Goal: Use online tool/utility: Utilize a website feature to perform a specific function

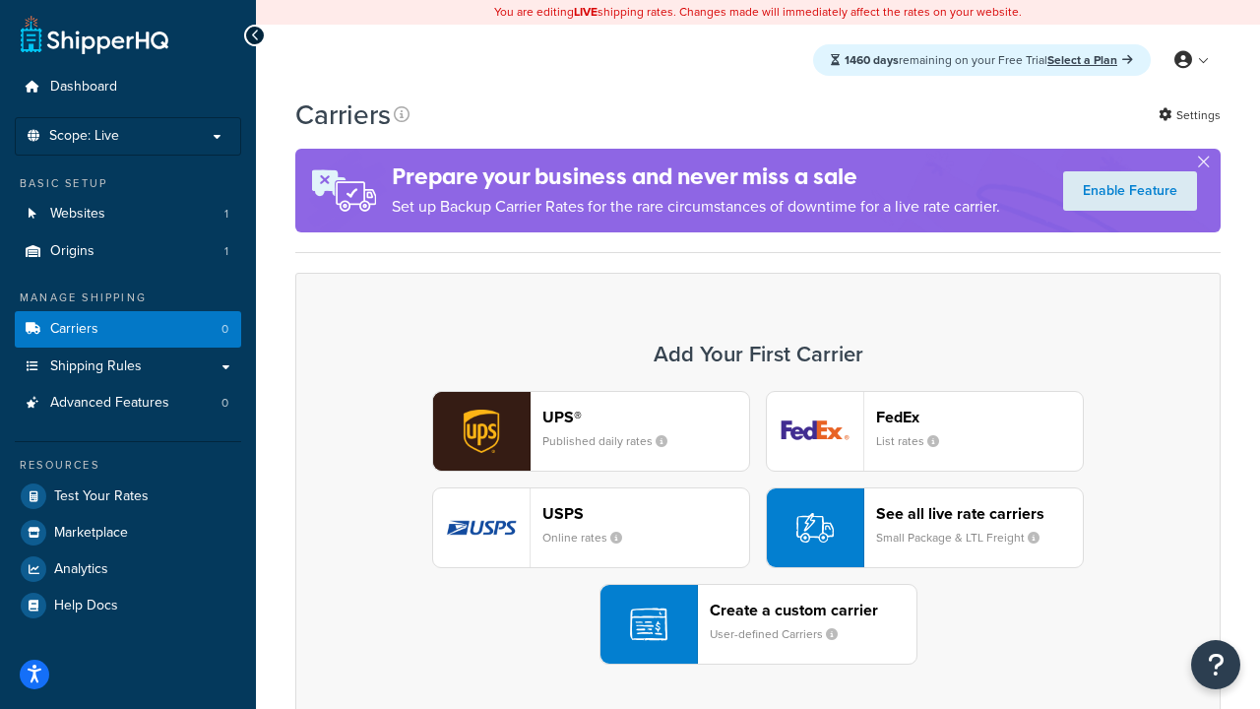
click at [758, 528] on div "UPS® Published daily rates FedEx List rates USPS Online rates See all live rate…" at bounding box center [758, 528] width 884 height 274
click at [979, 417] on header "FedEx" at bounding box center [979, 416] width 207 height 19
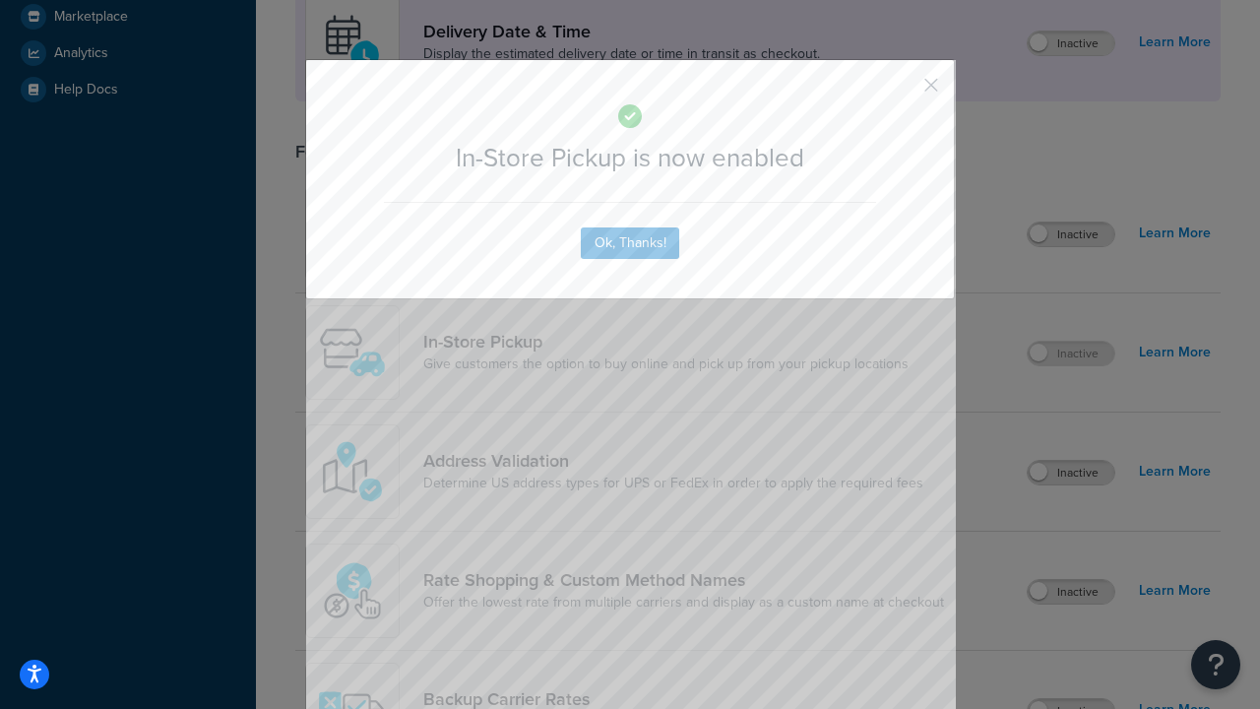
scroll to position [553, 0]
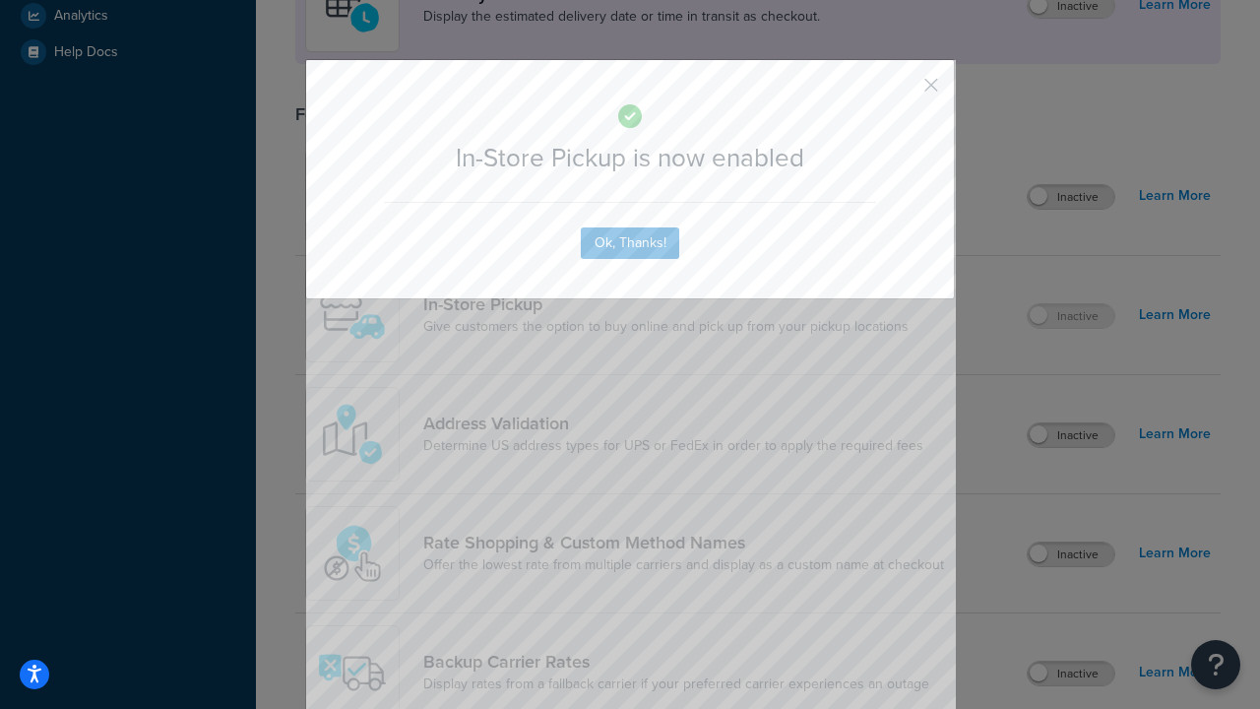
click at [901, 92] on button "button" at bounding box center [902, 92] width 5 height 5
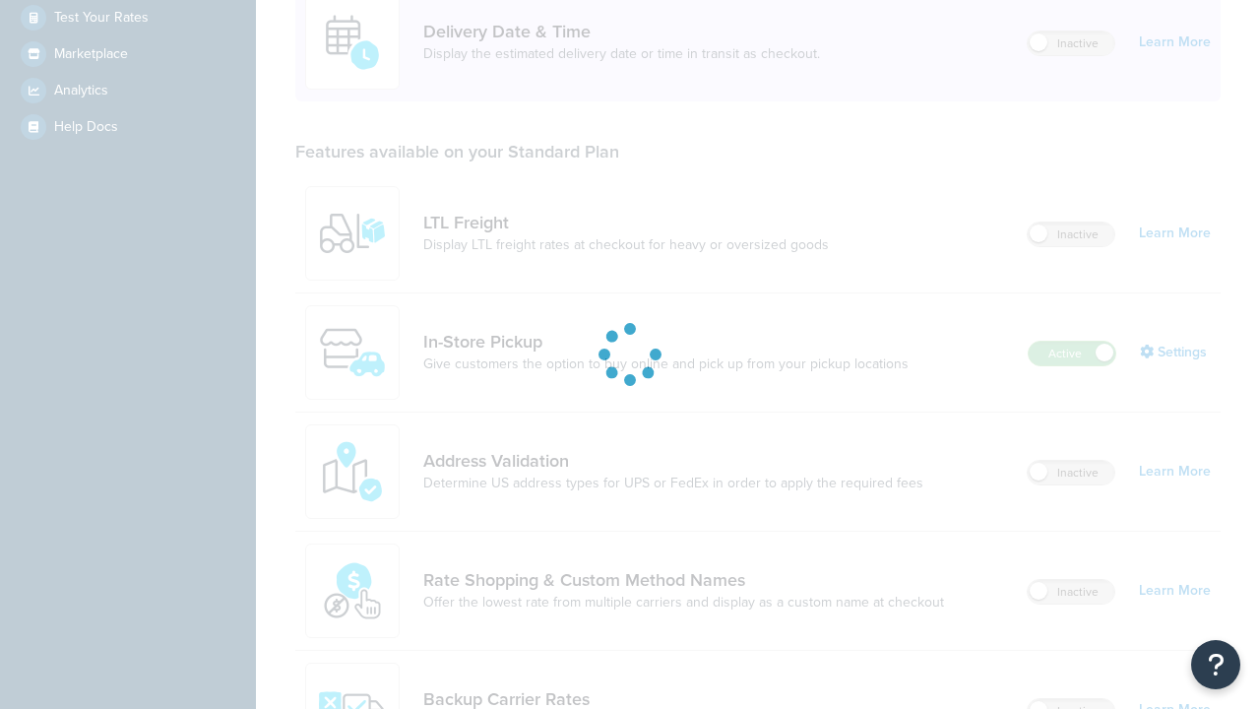
scroll to position [478, 0]
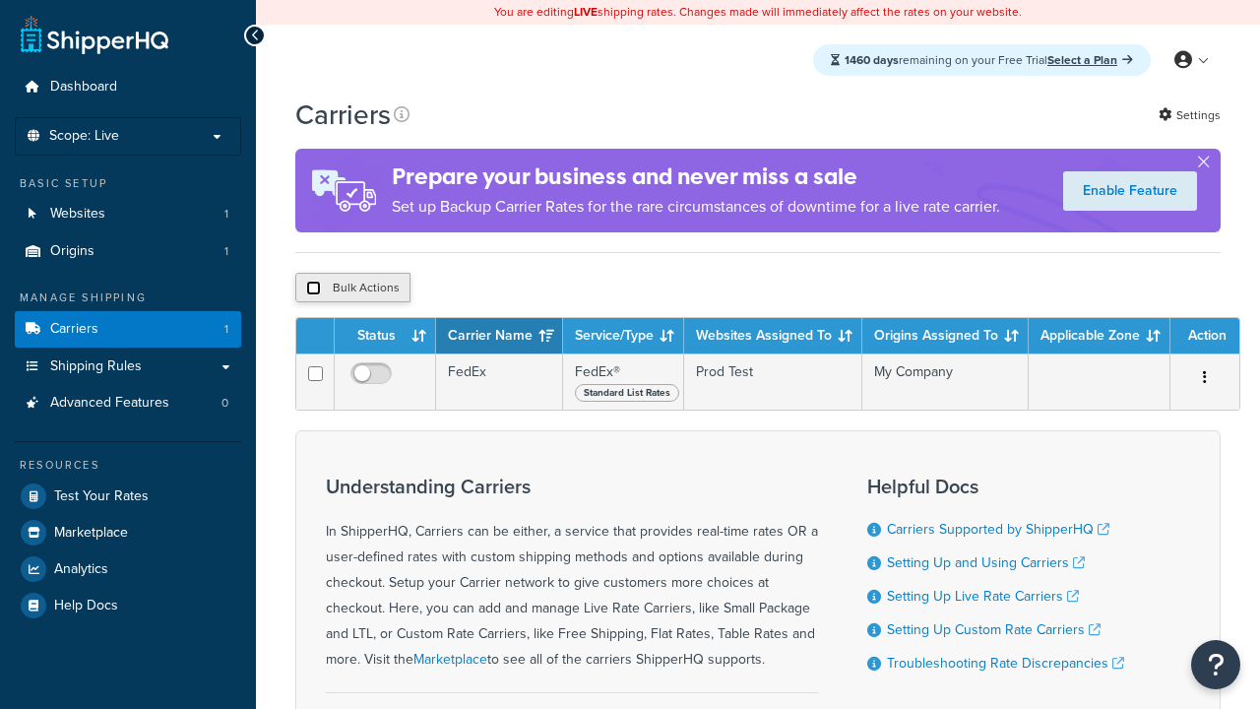
click at [313, 288] on input "checkbox" at bounding box center [313, 287] width 15 height 15
checkbox input "true"
click at [0, 0] on button "Delete" at bounding box center [0, 0] width 0 height 0
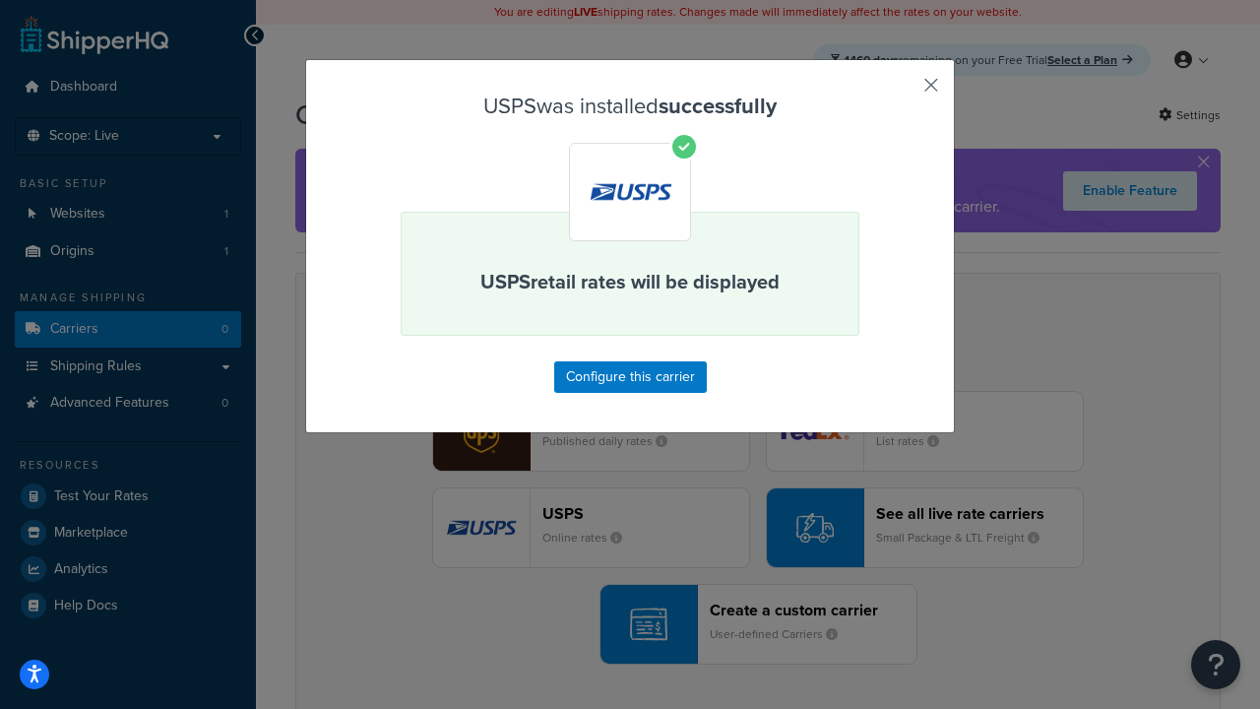
click at [901, 92] on button "button" at bounding box center [902, 92] width 5 height 5
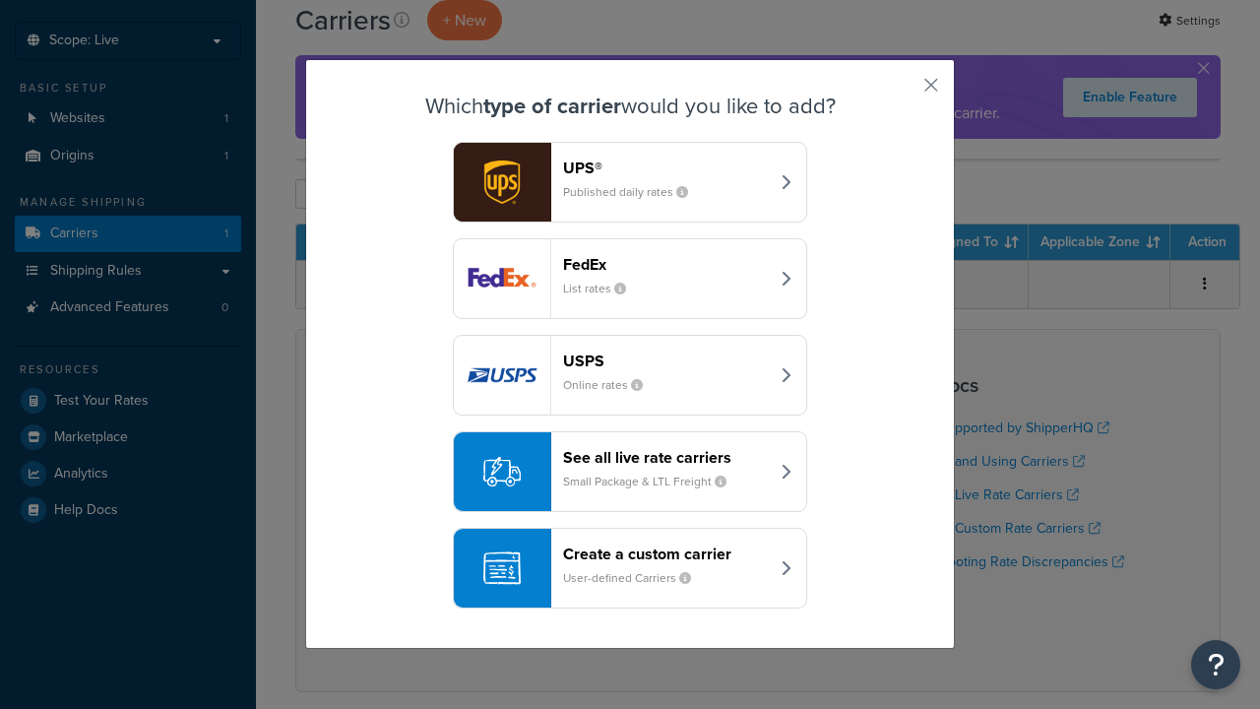
click at [630, 471] on div "See all live rate carriers Small Package & LTL Freight" at bounding box center [666, 471] width 206 height 47
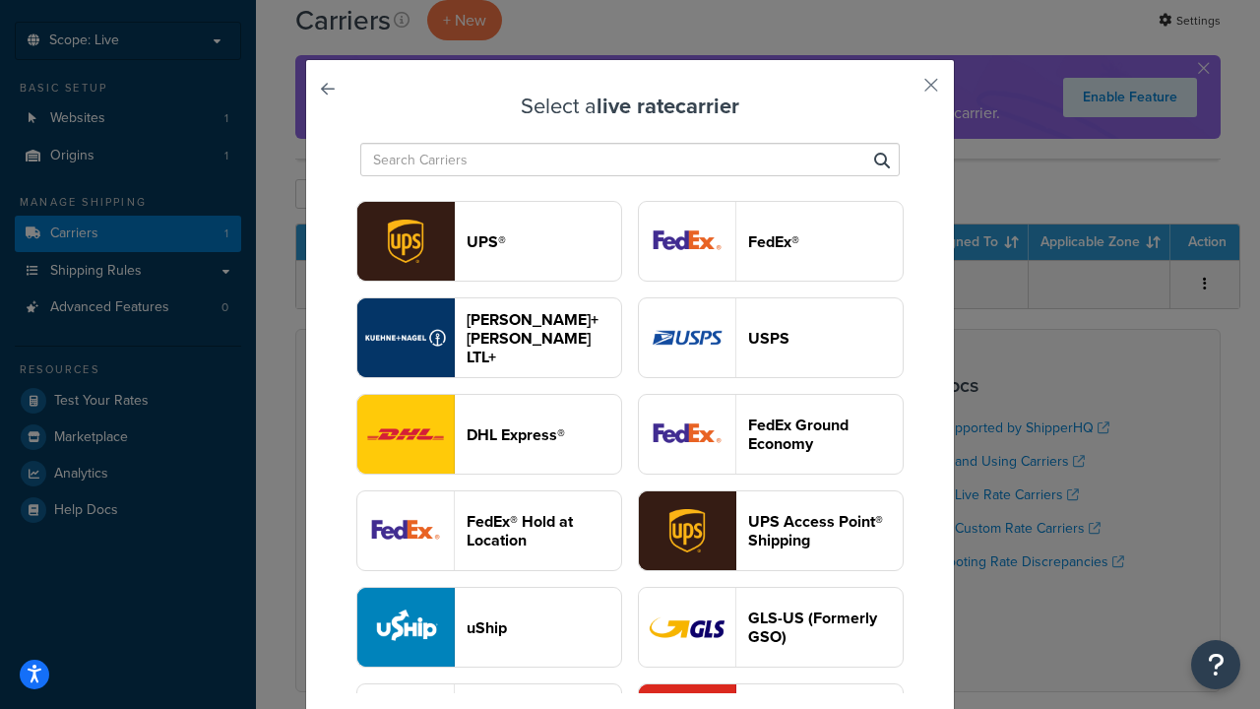
click at [543, 241] on header "UPS®" at bounding box center [543, 241] width 155 height 19
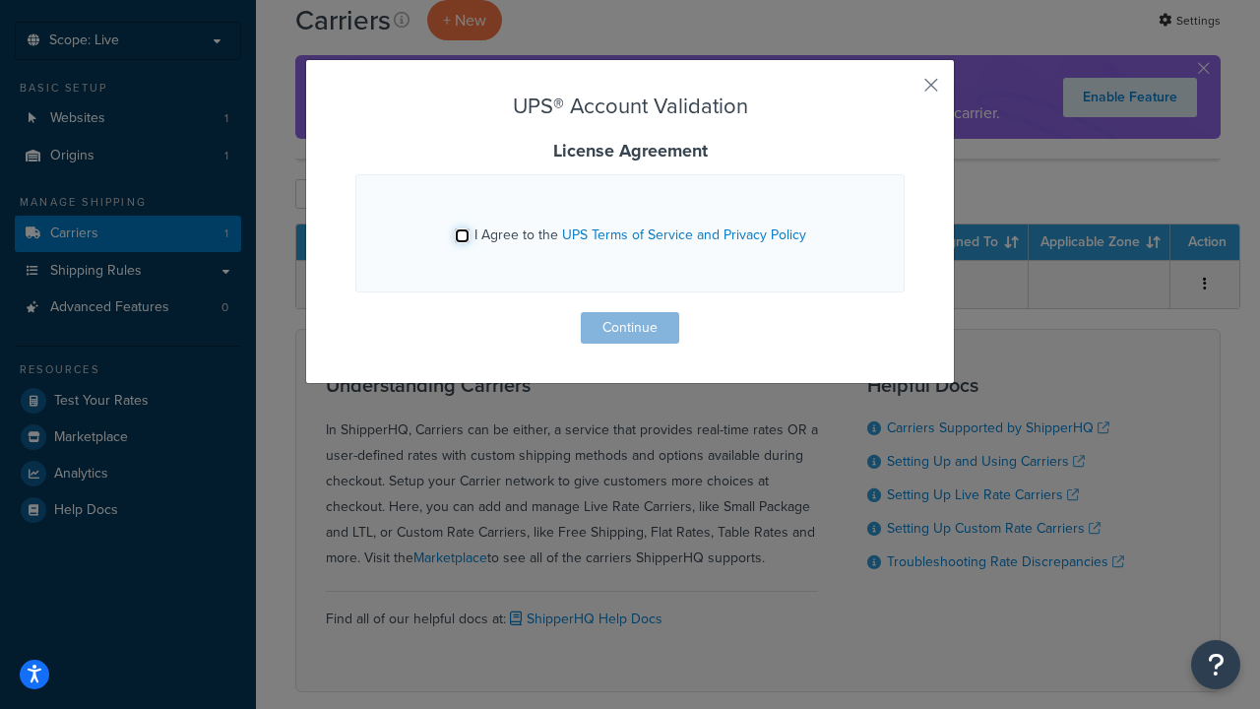
click at [464, 235] on input "I Agree to the UPS Terms of Service and Privacy Policy" at bounding box center [462, 235] width 15 height 15
checkbox input "true"
click at [630, 328] on button "Continue" at bounding box center [630, 327] width 98 height 31
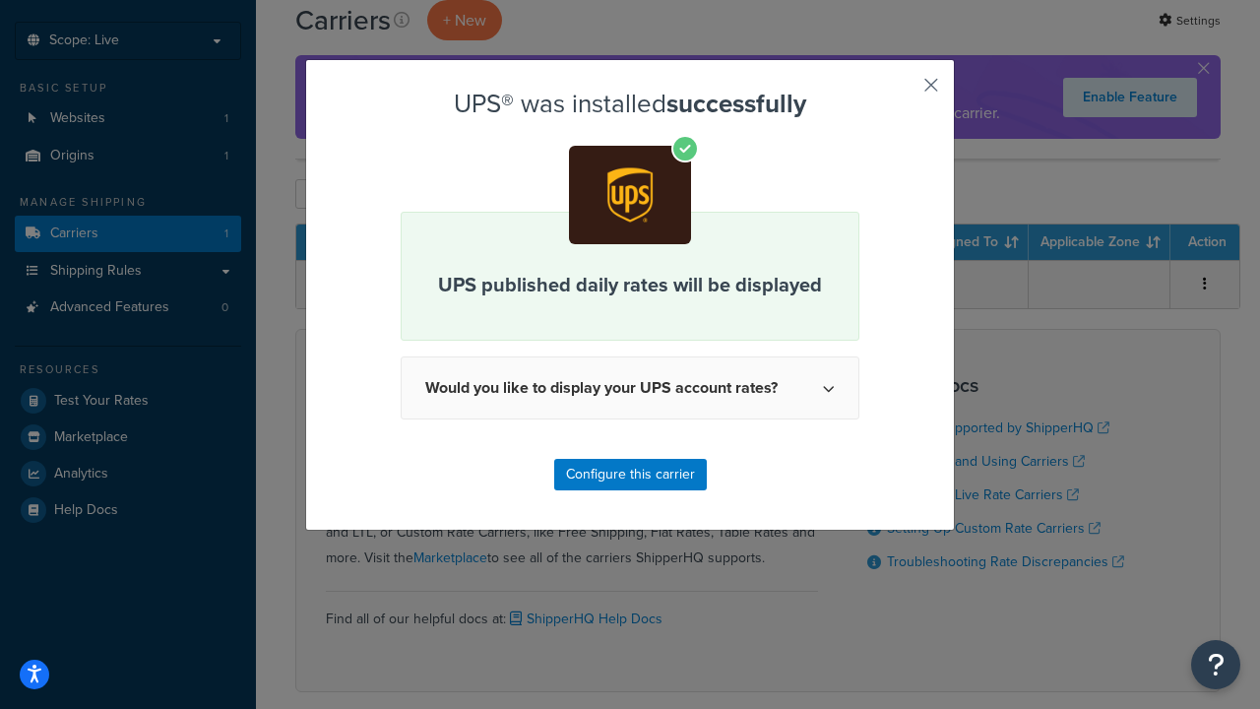
click at [901, 92] on button "button" at bounding box center [902, 92] width 5 height 5
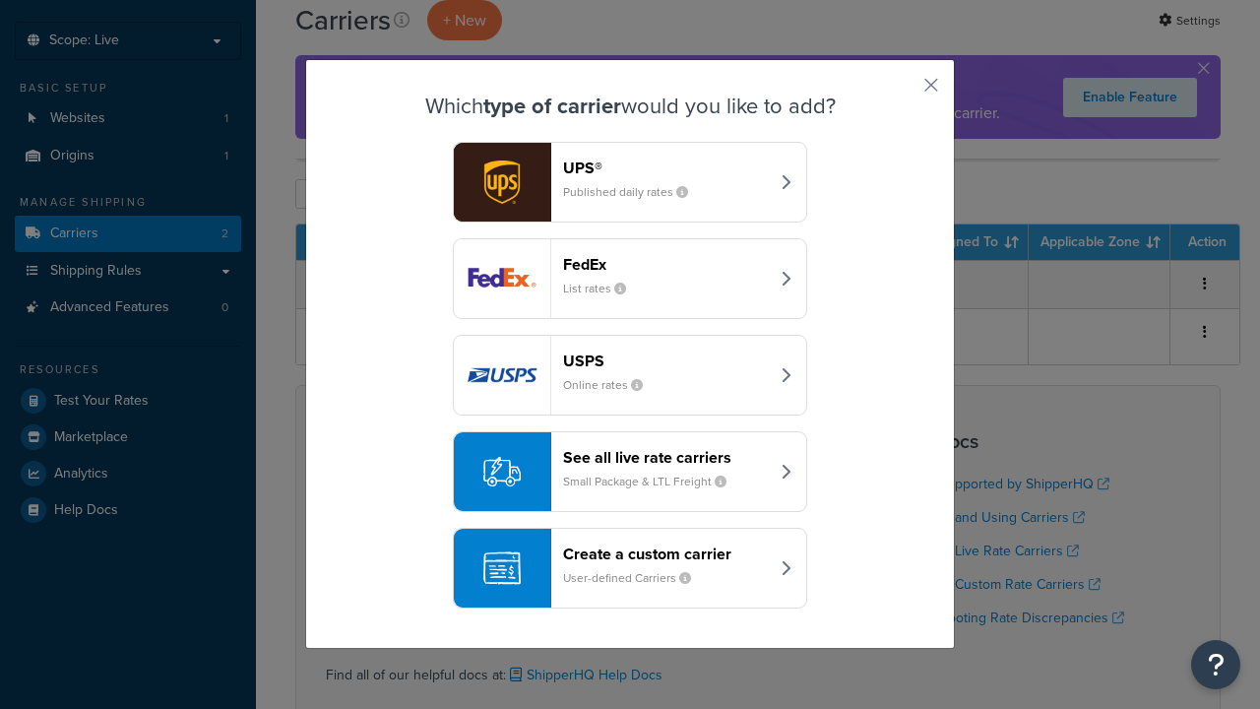
click at [665, 264] on header "FedEx" at bounding box center [666, 264] width 206 height 19
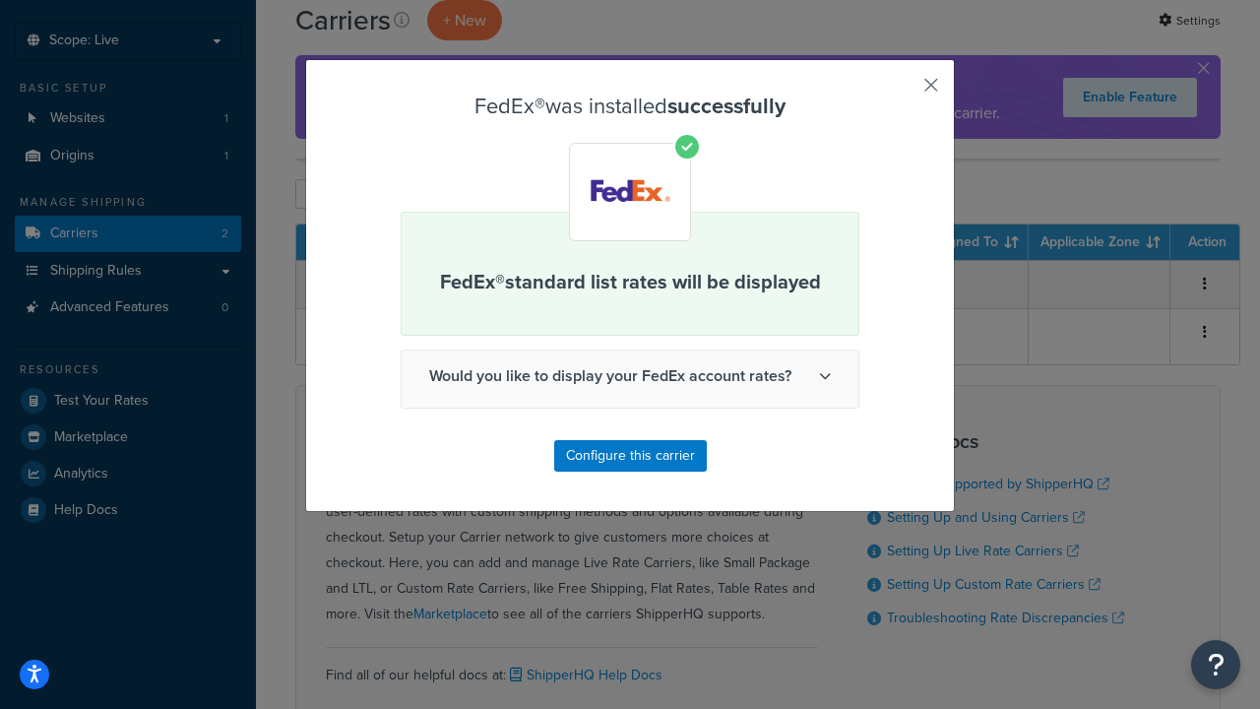
click at [901, 92] on button "button" at bounding box center [902, 92] width 5 height 5
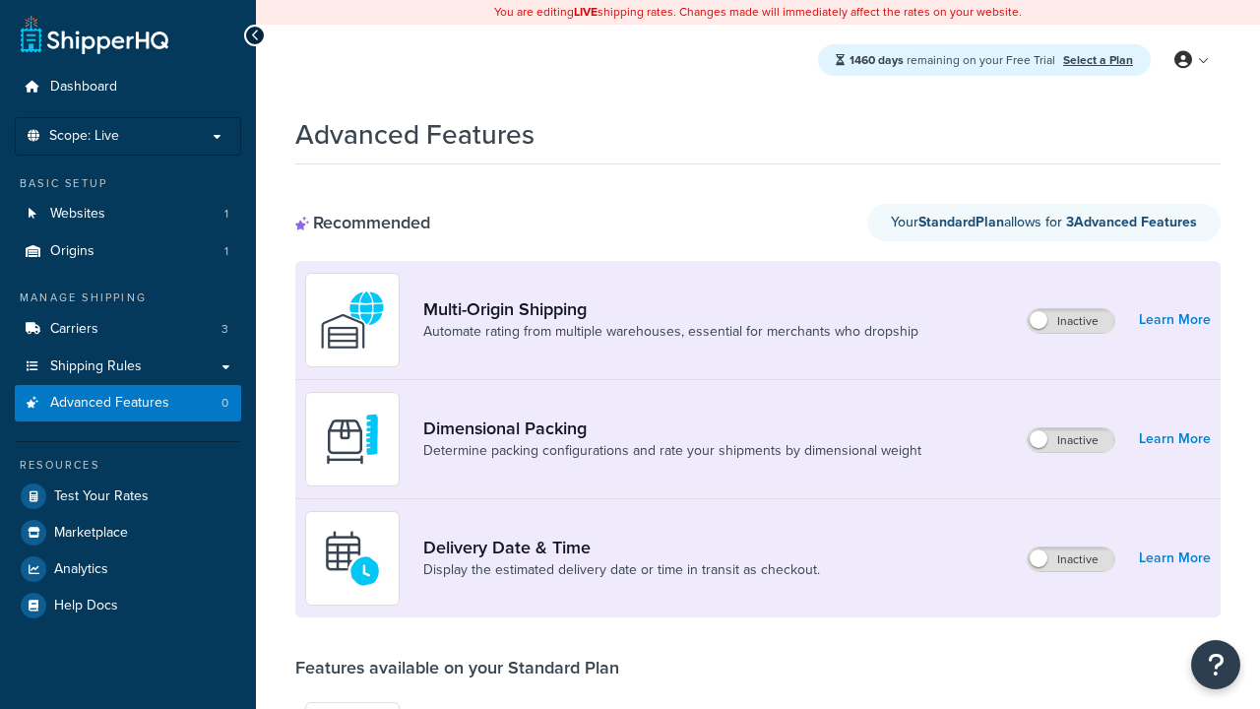
click at [1072, 441] on label "Inactive" at bounding box center [1070, 440] width 87 height 24
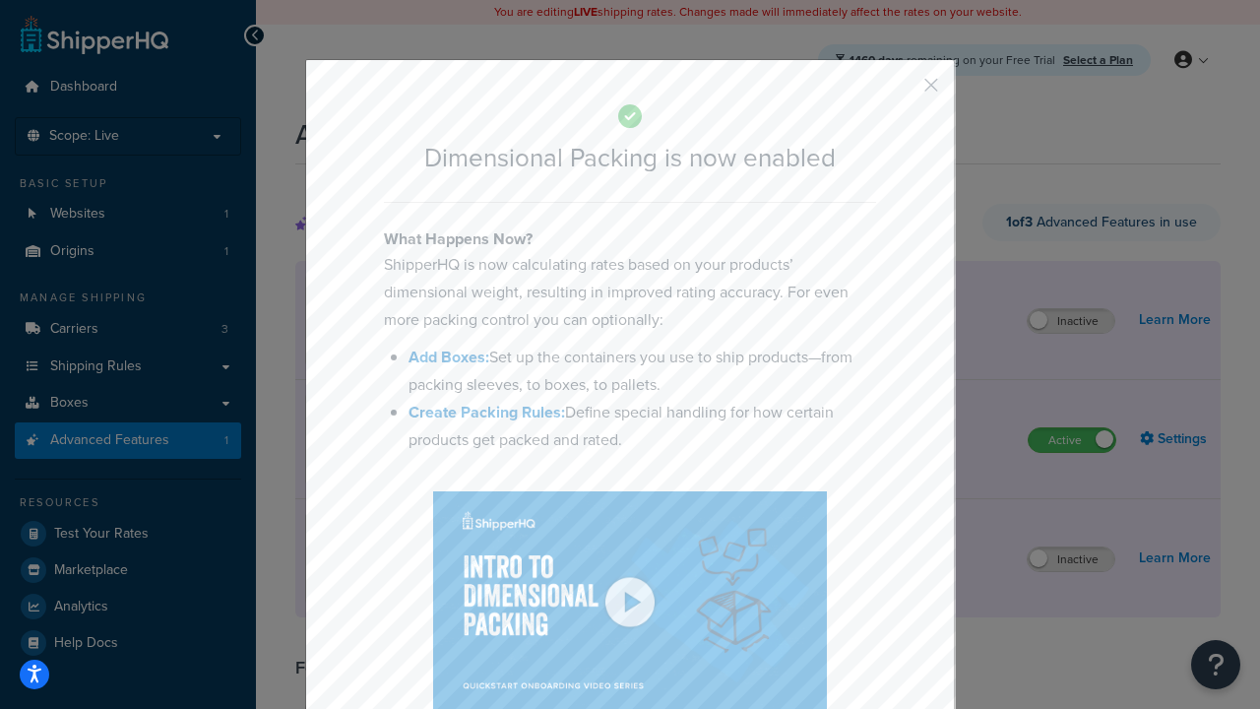
click at [901, 92] on button "button" at bounding box center [902, 92] width 5 height 5
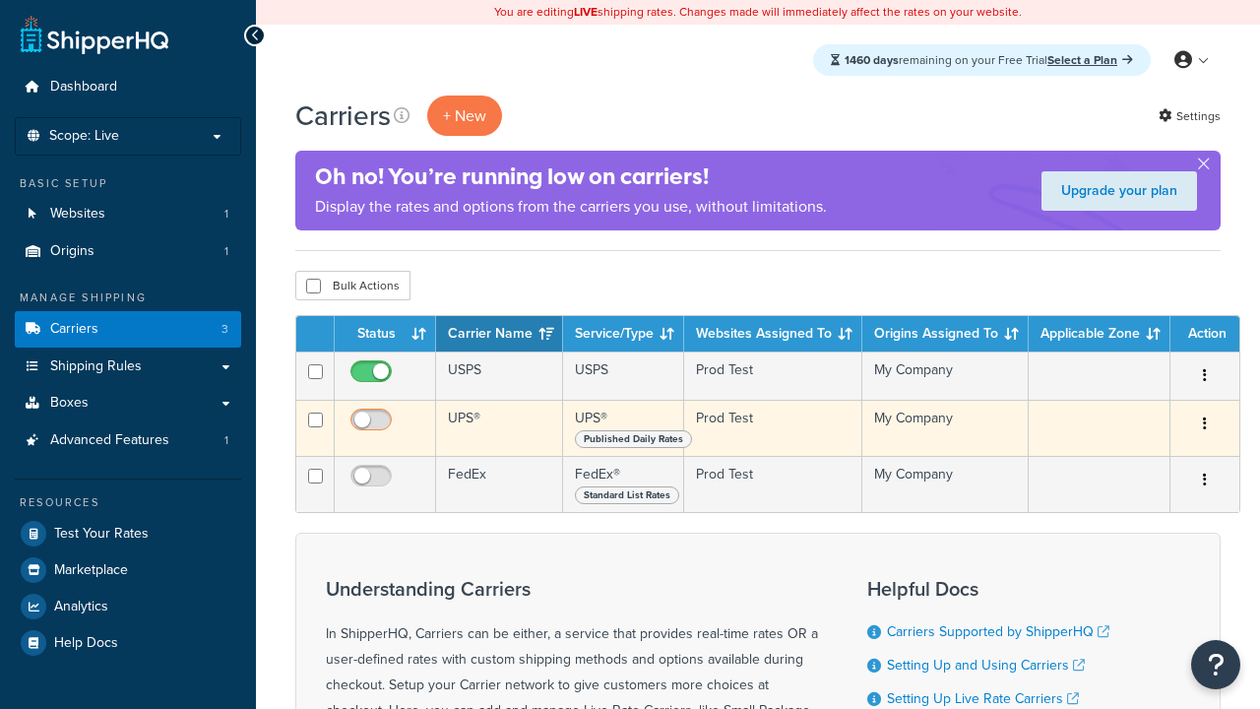
click at [373, 425] on input "checkbox" at bounding box center [373, 424] width 54 height 25
checkbox input "true"
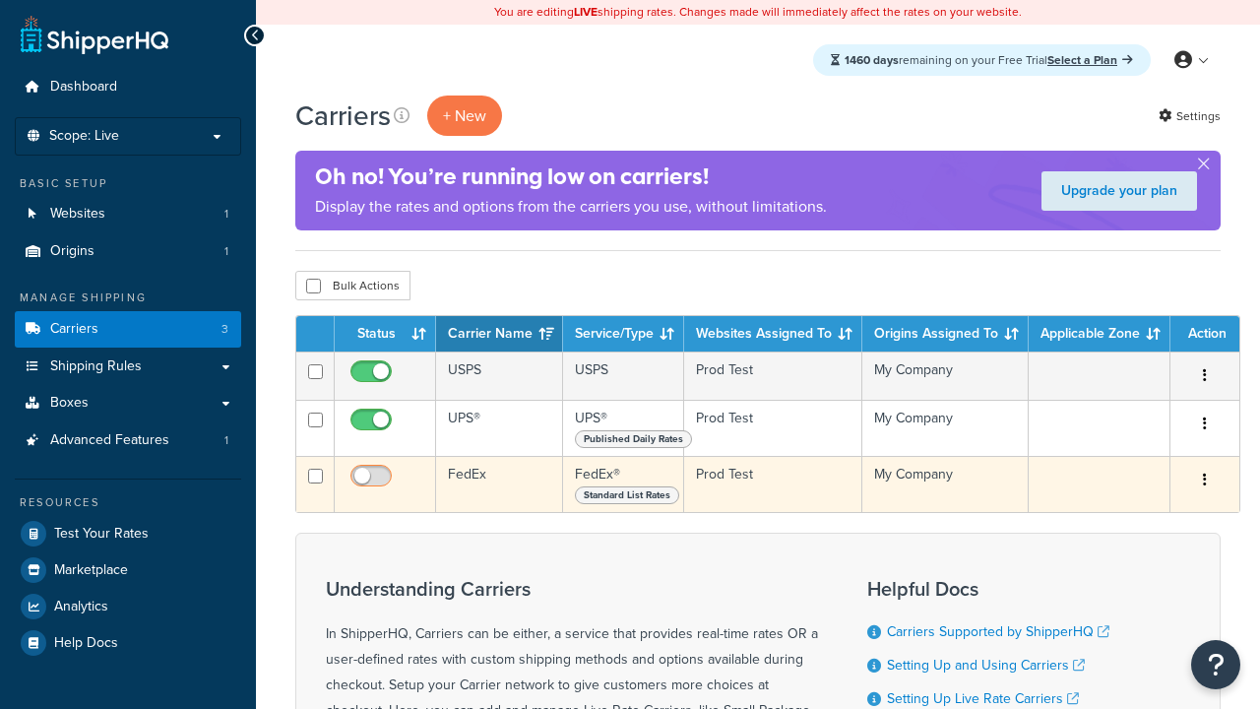
click at [373, 481] on input "checkbox" at bounding box center [373, 480] width 54 height 25
checkbox input "true"
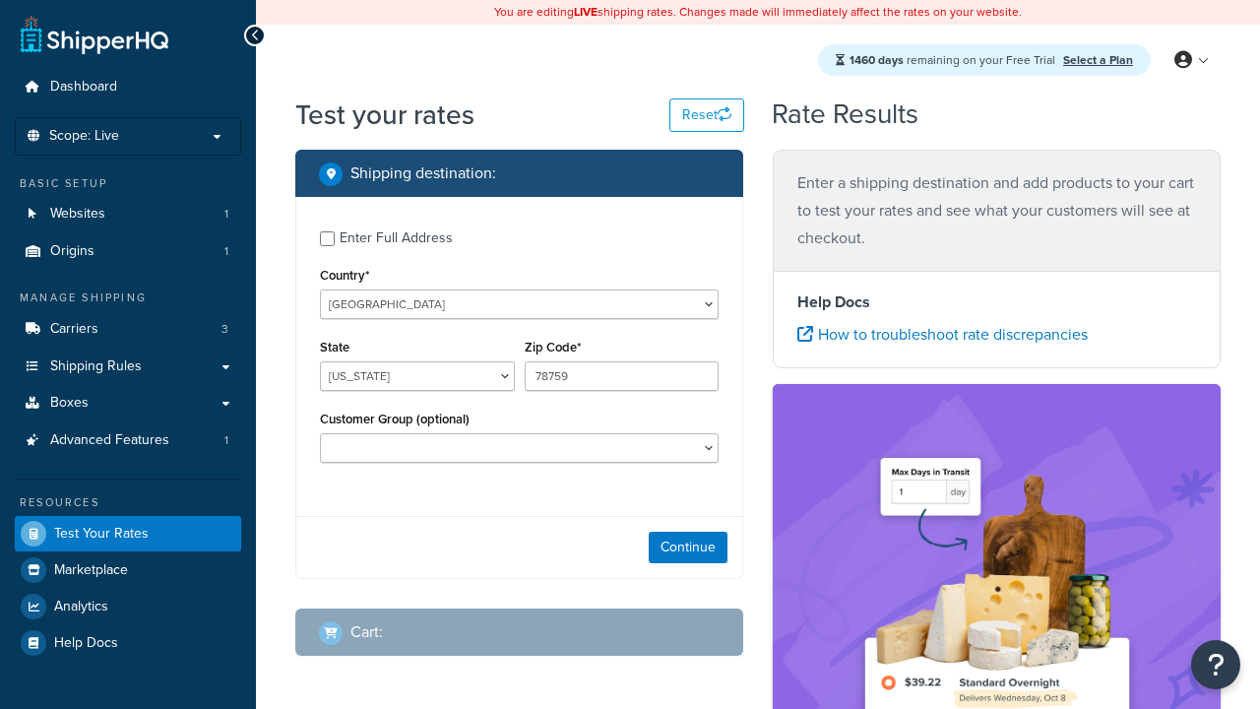
select select "TX"
click at [688, 547] on button "Continue" at bounding box center [688, 546] width 79 height 31
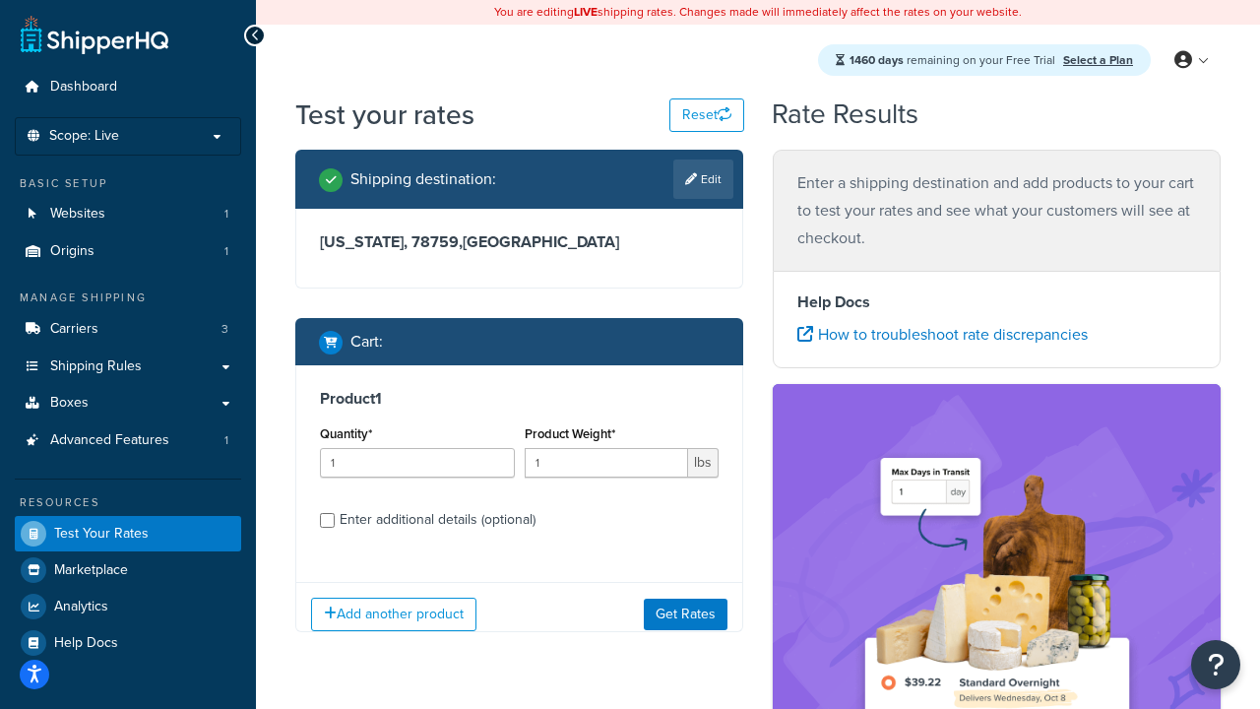
type input "78628"
type input "3"
type input "5"
click at [686, 614] on button "Get Rates" at bounding box center [686, 613] width 84 height 31
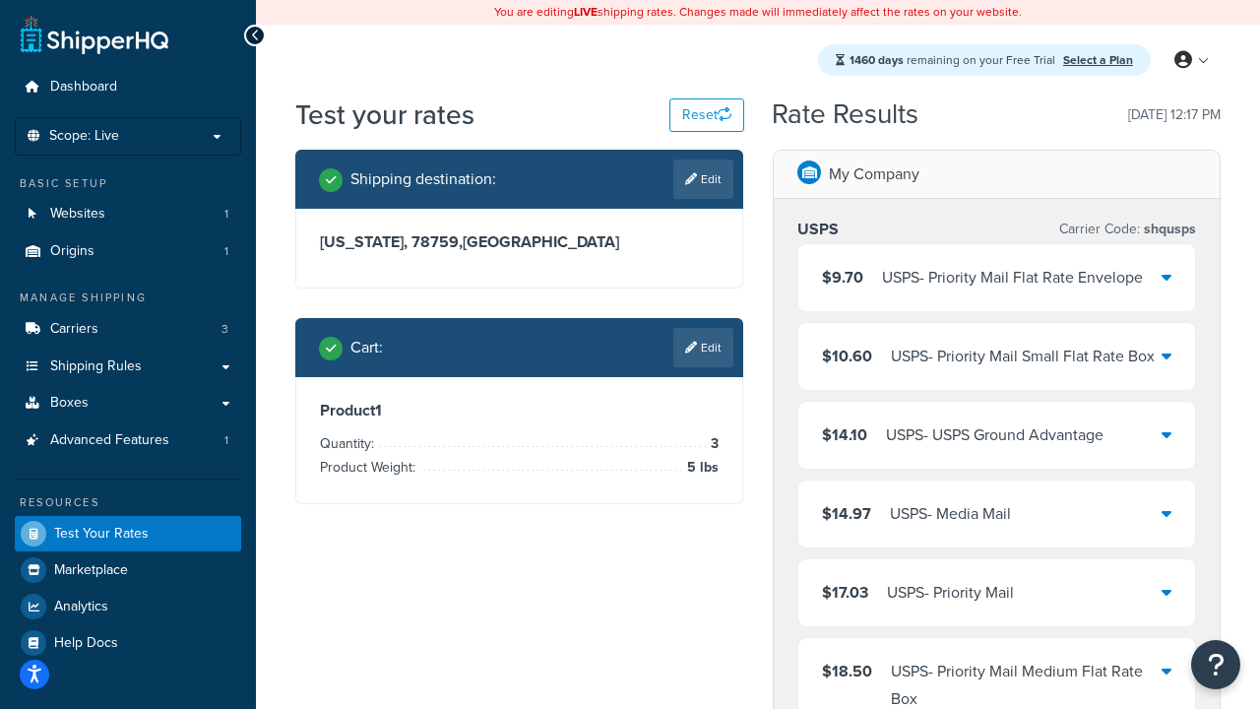
click at [996, 278] on div "USPS - Priority Mail Flat Rate Envelope" at bounding box center [1012, 278] width 261 height 28
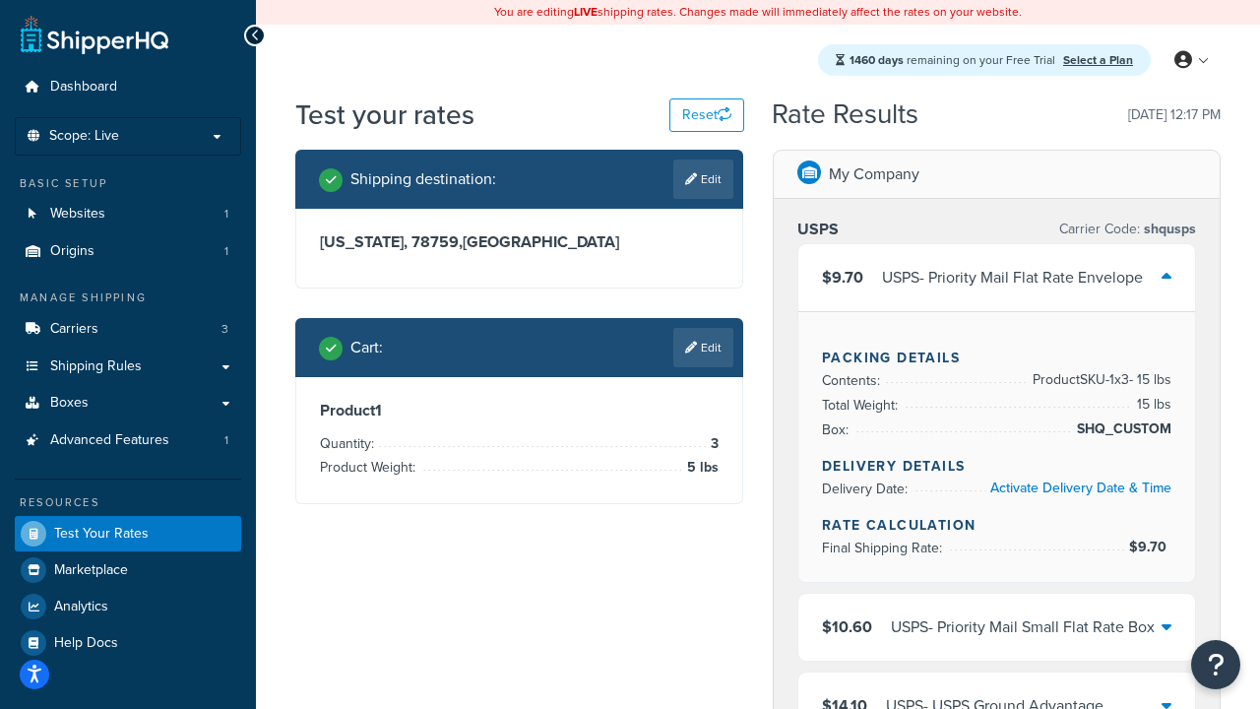
click at [996, 627] on div "USPS - Priority Mail Small Flat Rate Box" at bounding box center [1023, 627] width 264 height 28
click at [996, 692] on div "USPS - USPS Ground Advantage" at bounding box center [994, 706] width 217 height 28
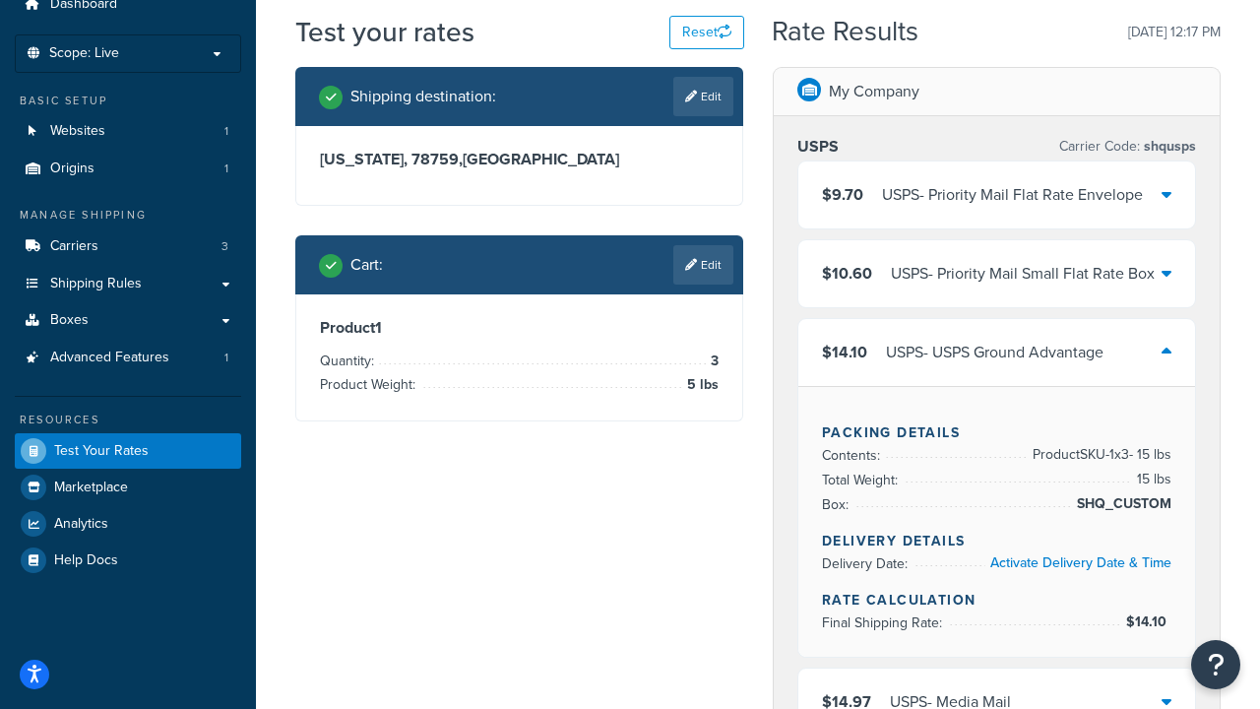
click at [996, 688] on div "USPS - Media Mail" at bounding box center [950, 702] width 121 height 28
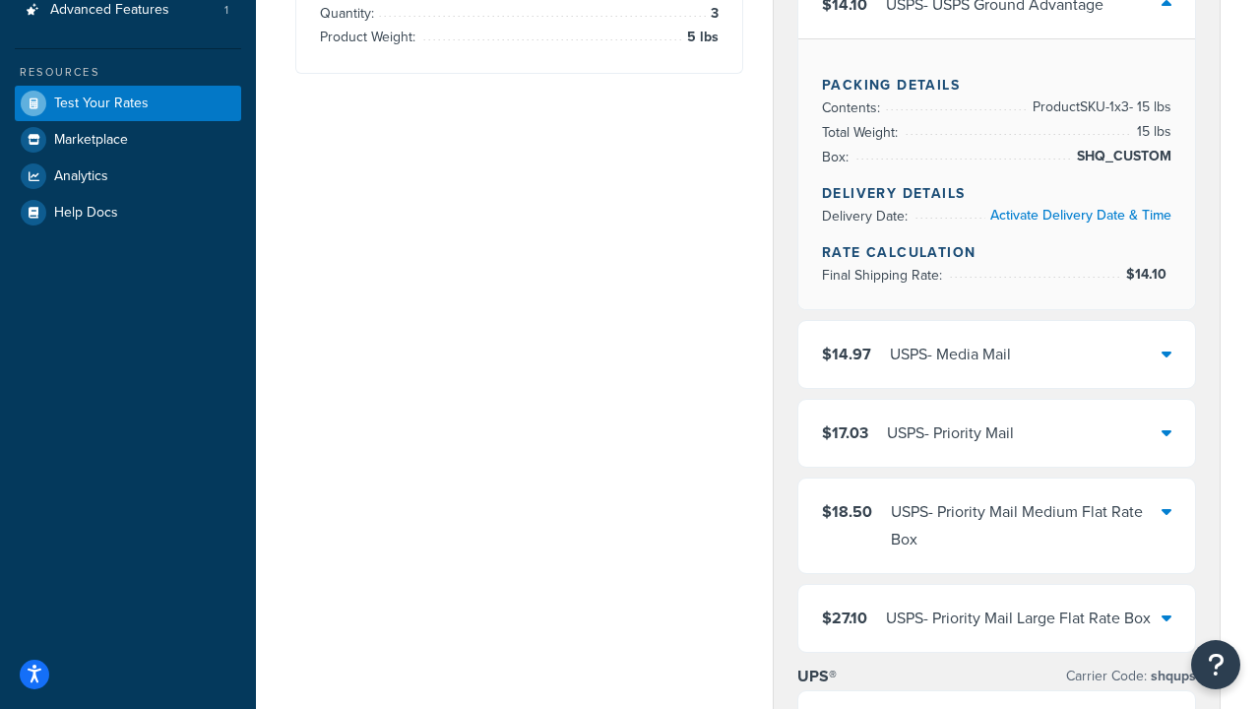
click at [996, 433] on div "USPS - Priority Mail" at bounding box center [950, 433] width 127 height 28
click at [996, 553] on div "USPS - Priority Mail Medium Flat Rate Box" at bounding box center [1026, 525] width 271 height 55
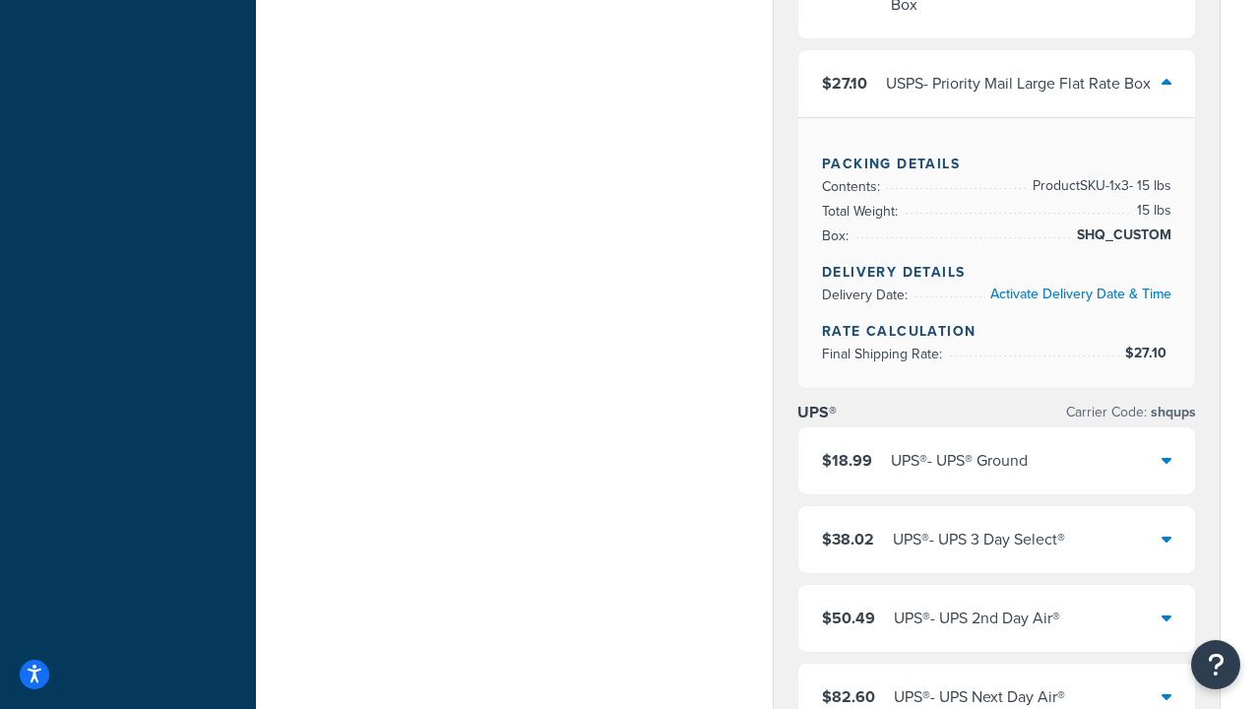
click at [996, 474] on div "UPS® - UPS® Ground" at bounding box center [959, 461] width 137 height 28
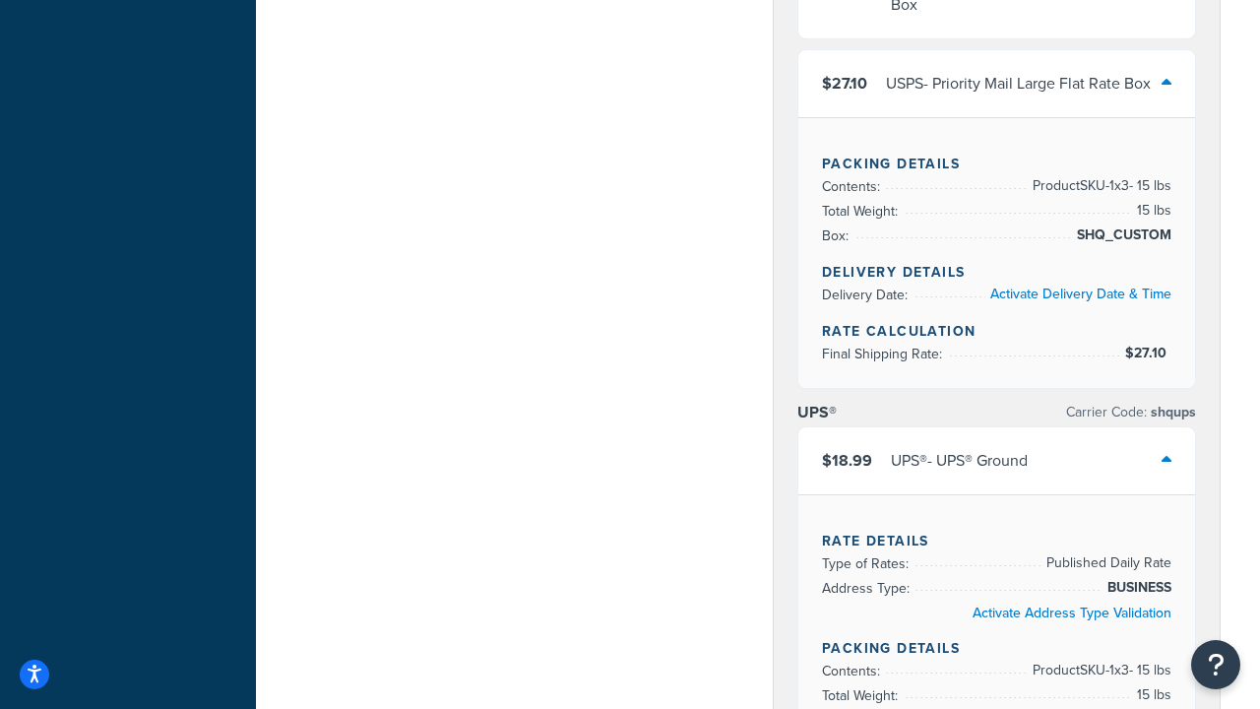
scroll to position [480, 0]
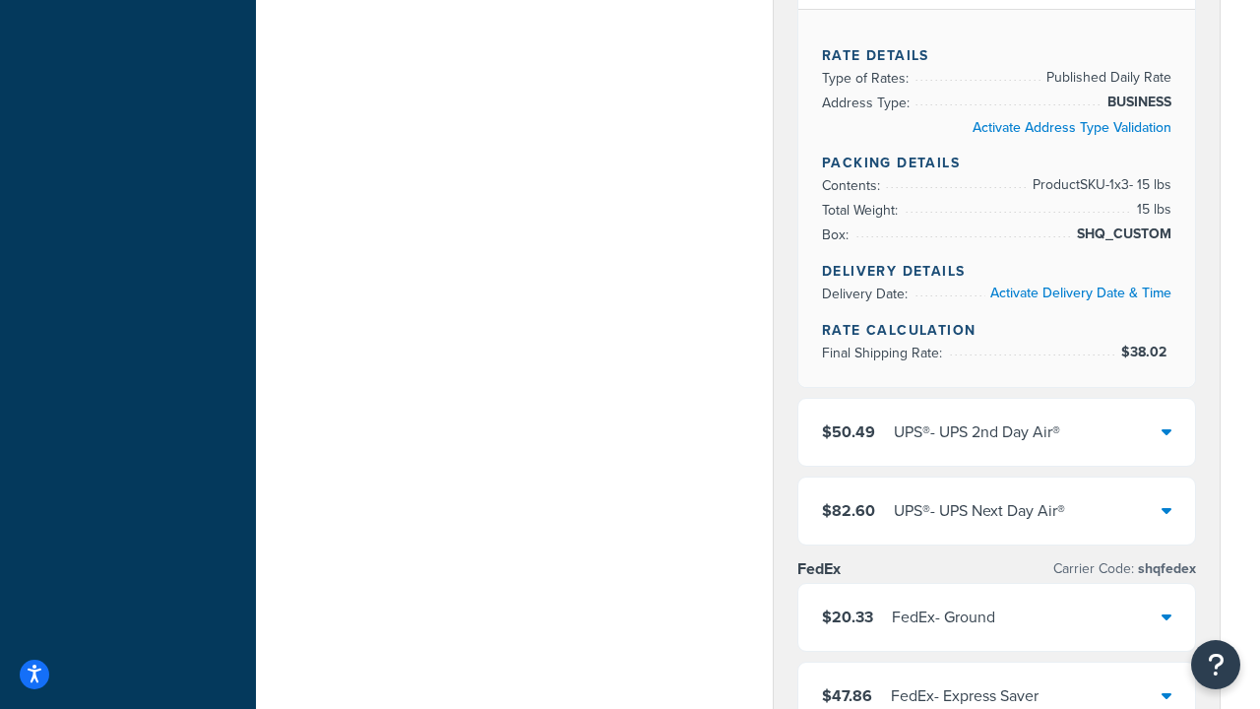
click at [996, 433] on div "UPS® - UPS 2nd Day Air®" at bounding box center [977, 432] width 166 height 28
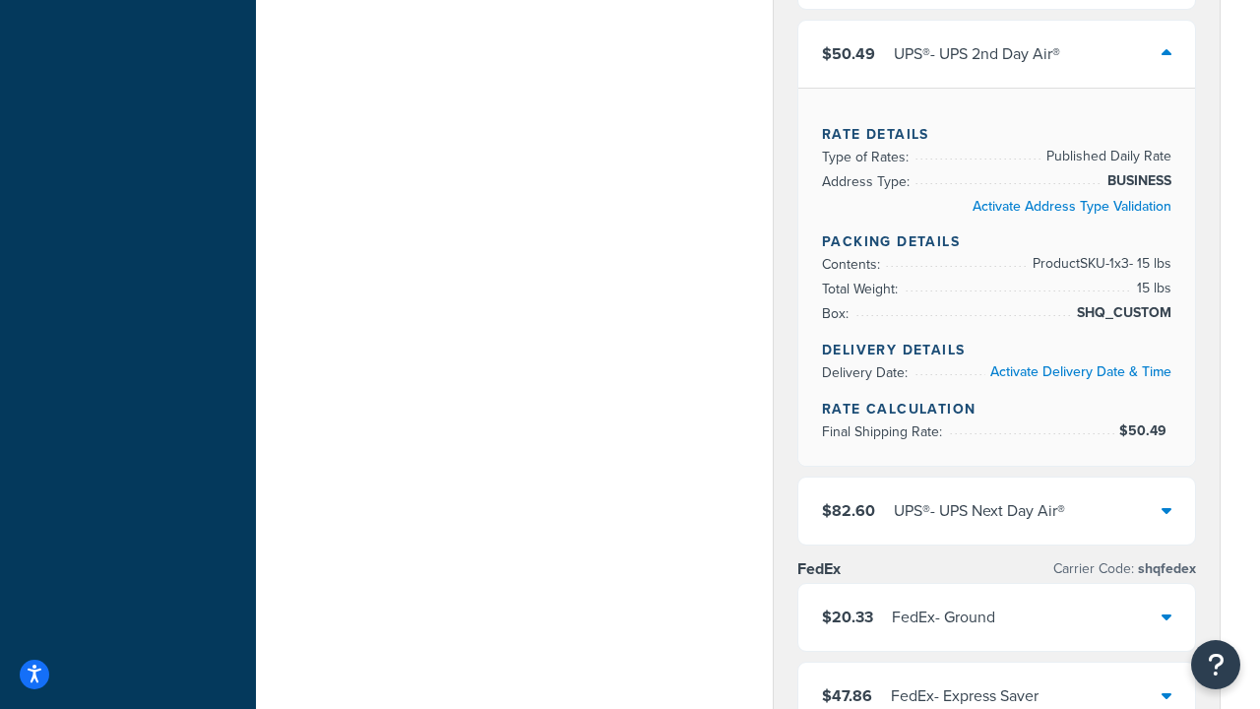
click at [996, 512] on div "UPS® - UPS Next Day Air®" at bounding box center [979, 511] width 171 height 28
click at [995, 631] on div "FedEx - Ground" at bounding box center [943, 617] width 103 height 28
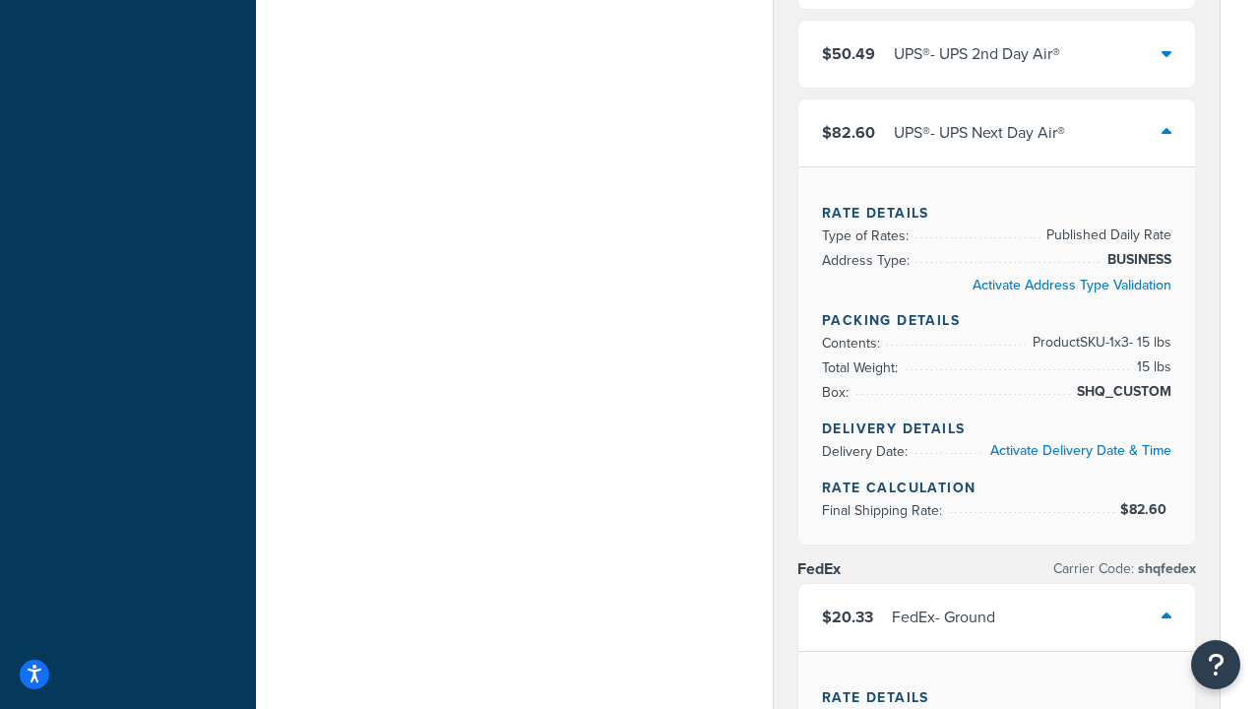
scroll to position [1201, 0]
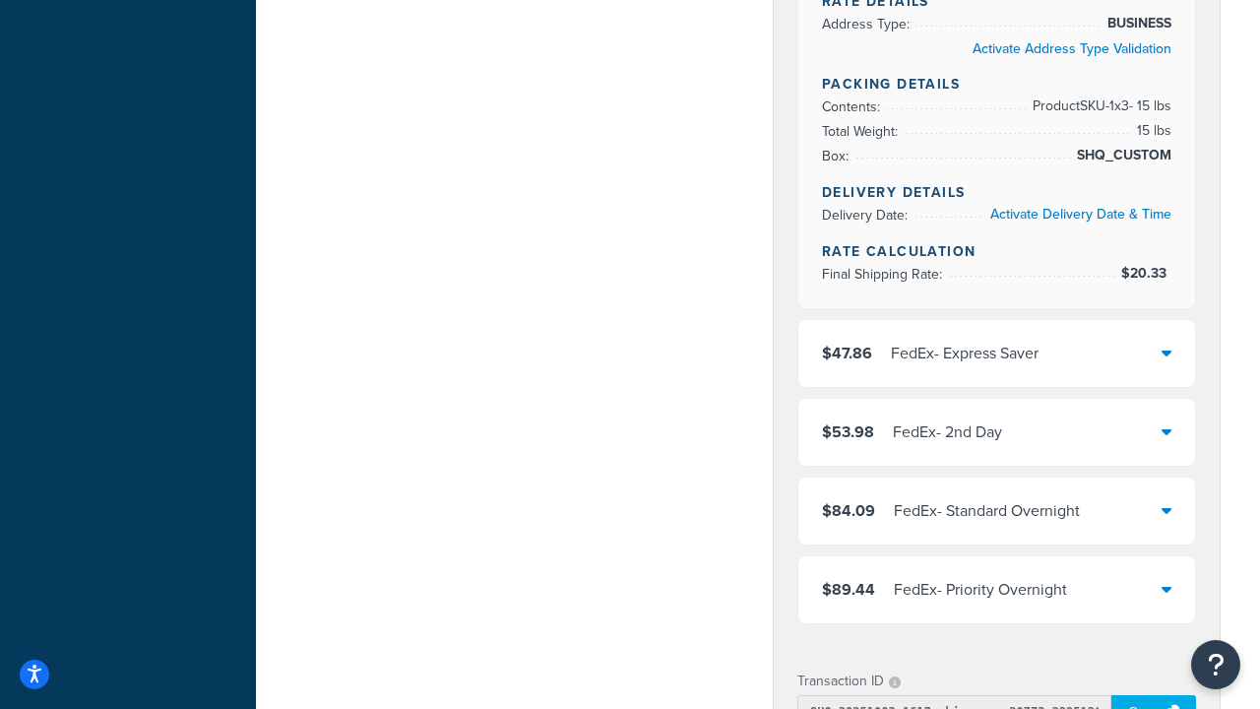
click at [996, 433] on div "FedEx - 2nd Day" at bounding box center [947, 432] width 109 height 28
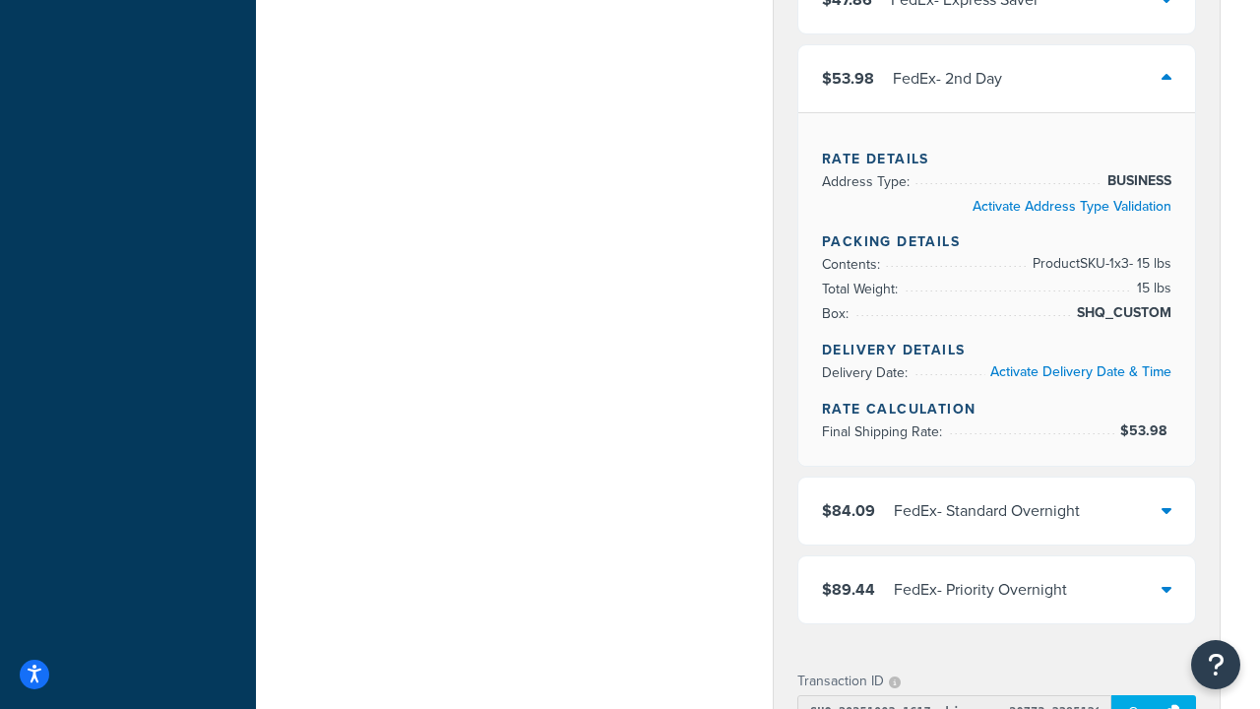
click at [996, 525] on div "FedEx - Standard Overnight" at bounding box center [987, 511] width 186 height 28
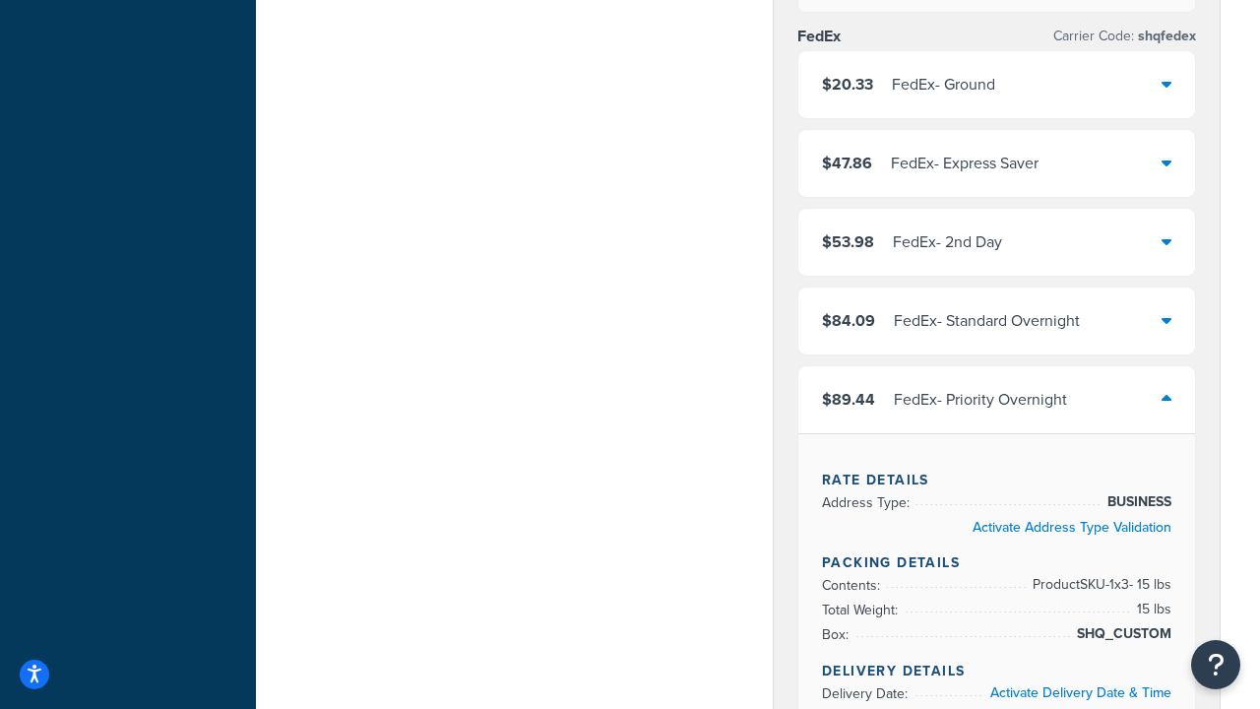
scroll to position [2190, 0]
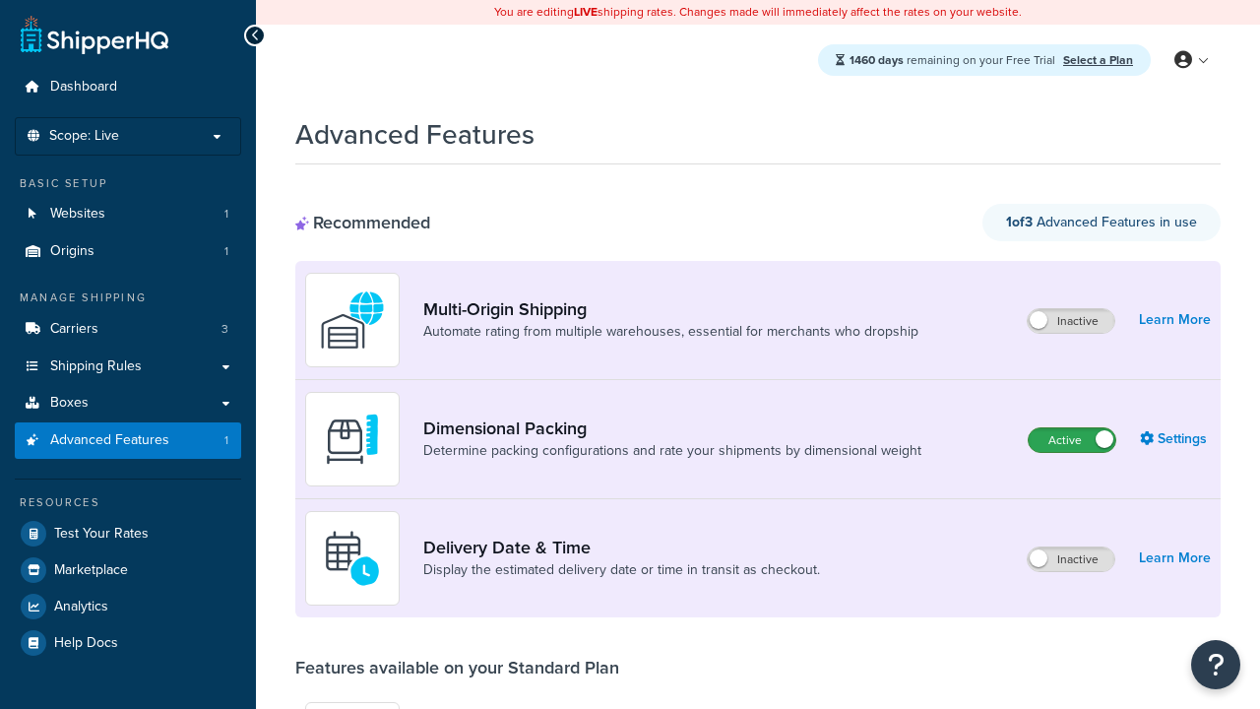
click at [1072, 441] on label "Active" at bounding box center [1071, 440] width 87 height 24
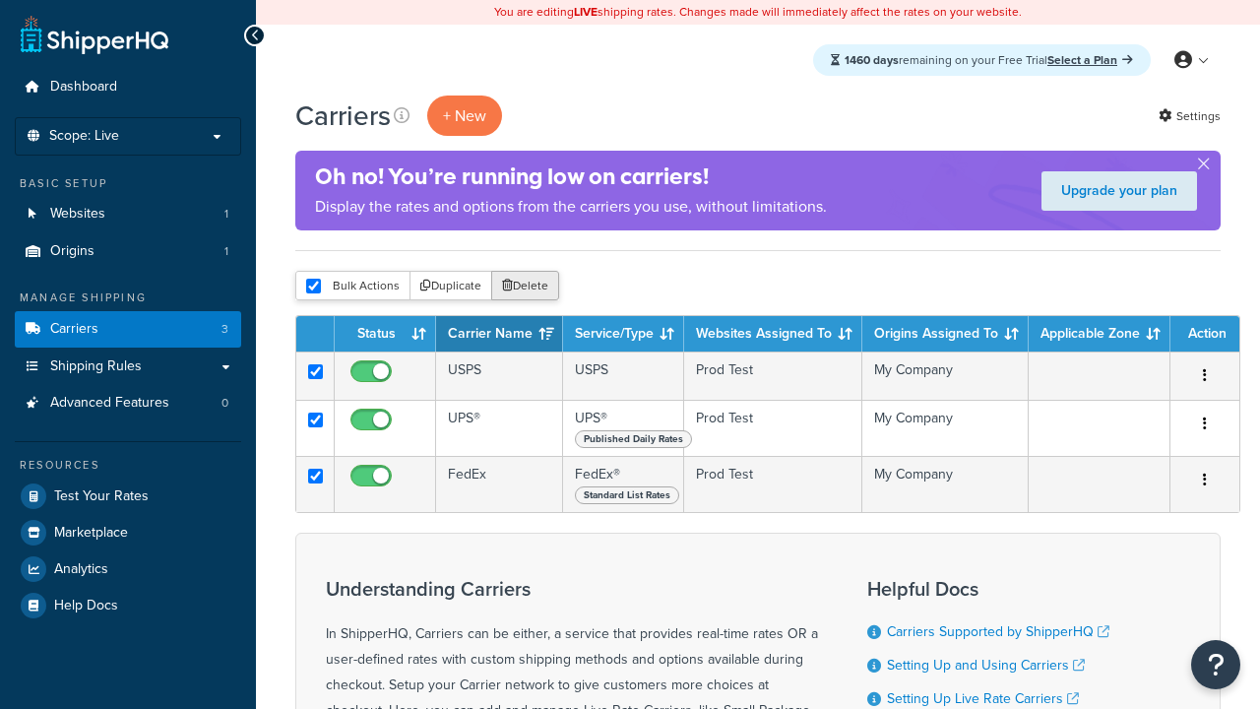
click at [524, 286] on button "Delete" at bounding box center [525, 286] width 68 height 30
